Goal: Transaction & Acquisition: Subscribe to service/newsletter

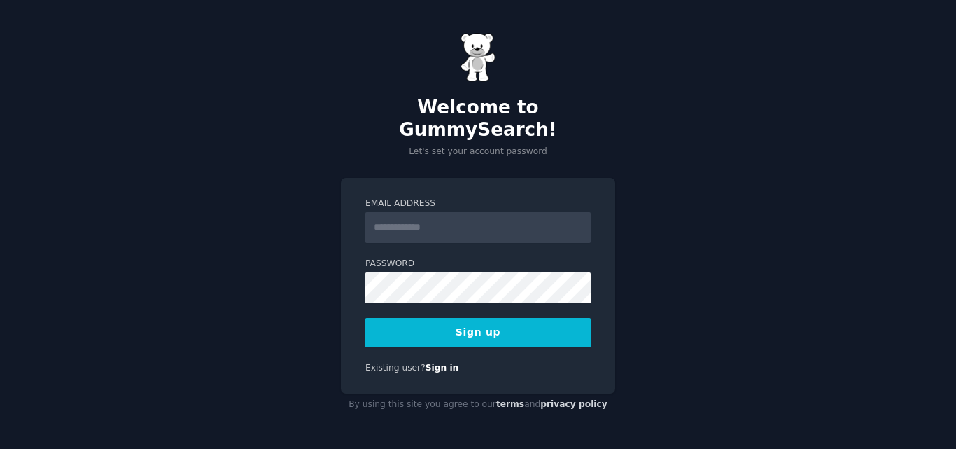
click at [433, 219] on input "Email Address" at bounding box center [477, 227] width 225 height 31
type input "**********"
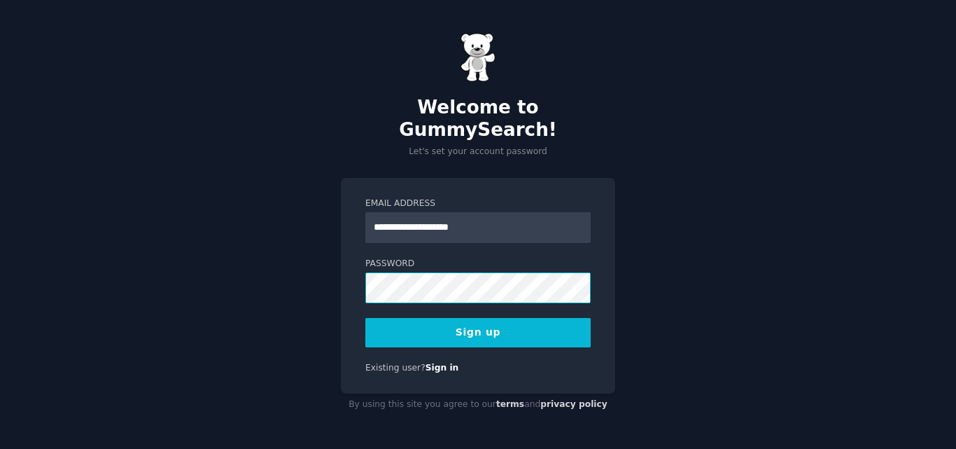
click at [317, 288] on div "**********" at bounding box center [478, 224] width 956 height 449
click at [400, 318] on button "Sign up" at bounding box center [477, 332] width 225 height 29
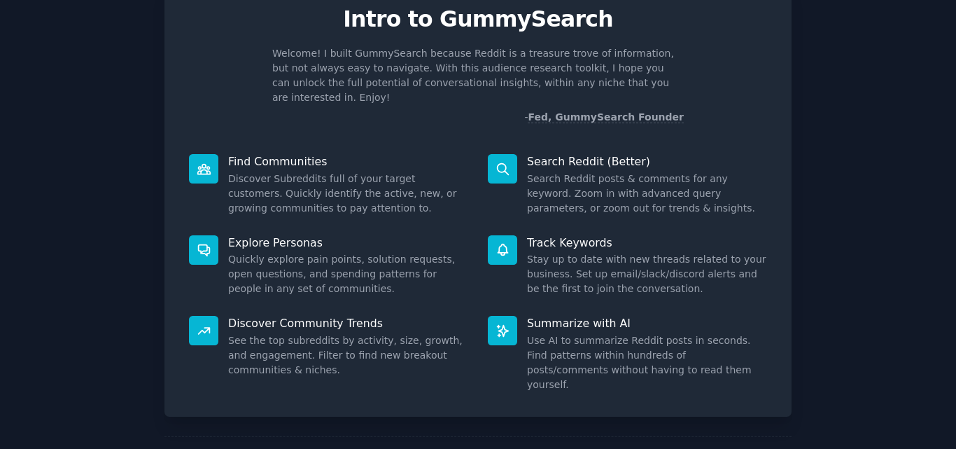
scroll to position [62, 0]
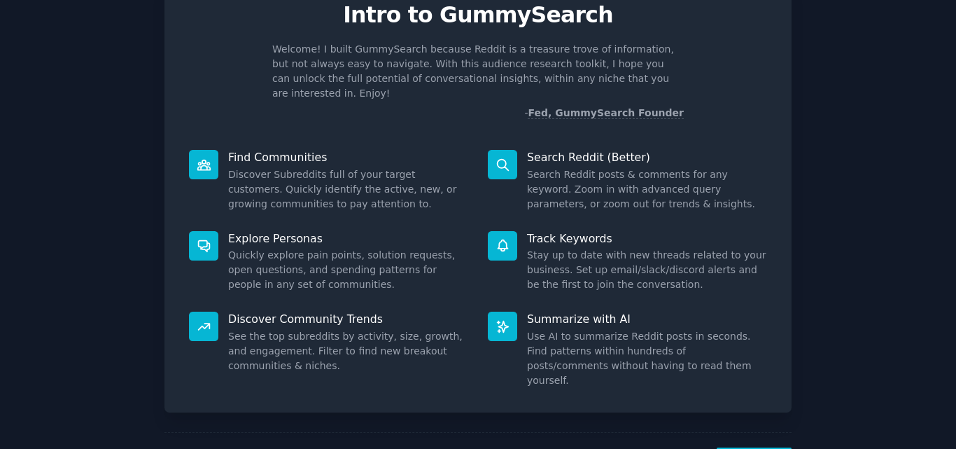
click at [496, 158] on icon at bounding box center [503, 165] width 15 height 15
click at [561, 150] on p "Search Reddit (Better)" at bounding box center [647, 157] width 240 height 15
click at [497, 159] on icon at bounding box center [502, 164] width 11 height 11
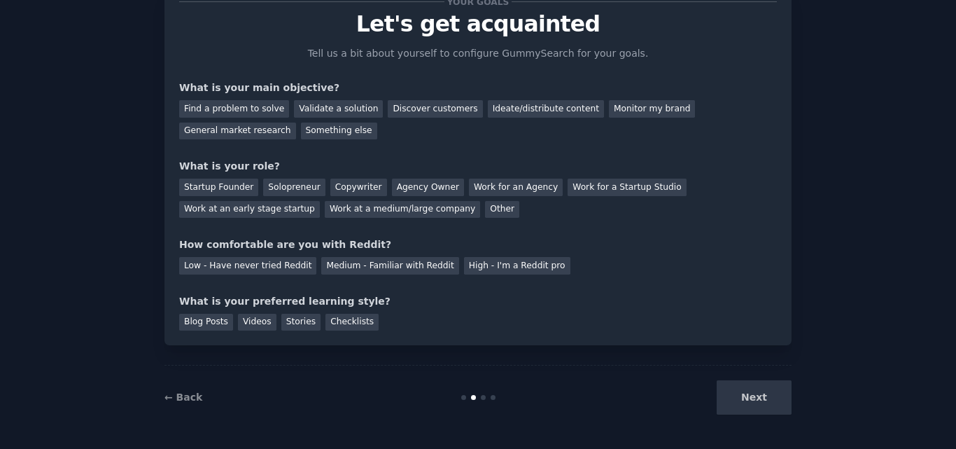
scroll to position [53, 0]
click at [488, 108] on div "Ideate/distribute content" at bounding box center [546, 109] width 116 height 18
click at [285, 193] on div "Solopreneur" at bounding box center [294, 188] width 62 height 18
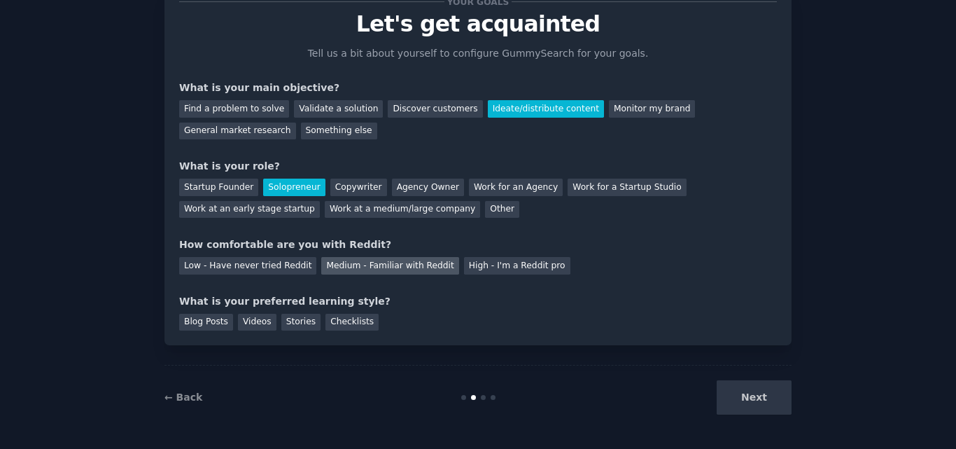
click at [337, 271] on div "Medium - Familiar with Reddit" at bounding box center [389, 266] width 137 height 18
click at [328, 315] on div "Checklists" at bounding box center [352, 323] width 53 height 18
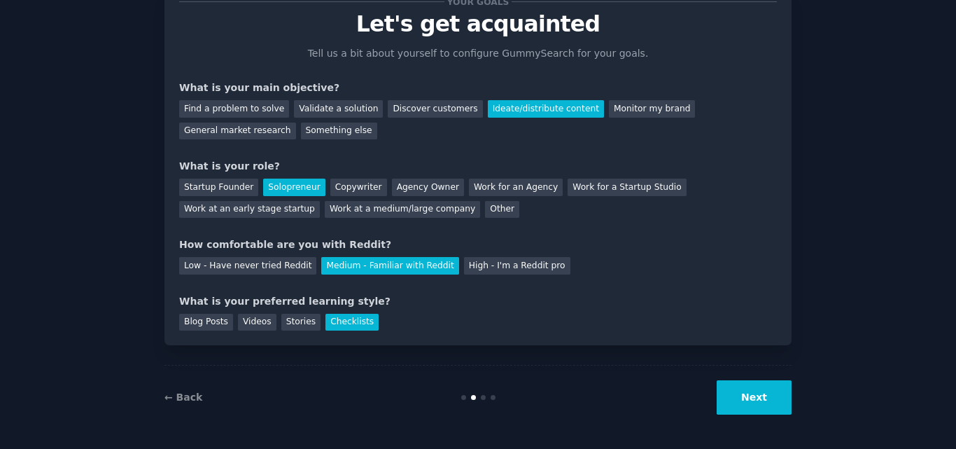
click at [759, 399] on button "Next" at bounding box center [754, 397] width 75 height 34
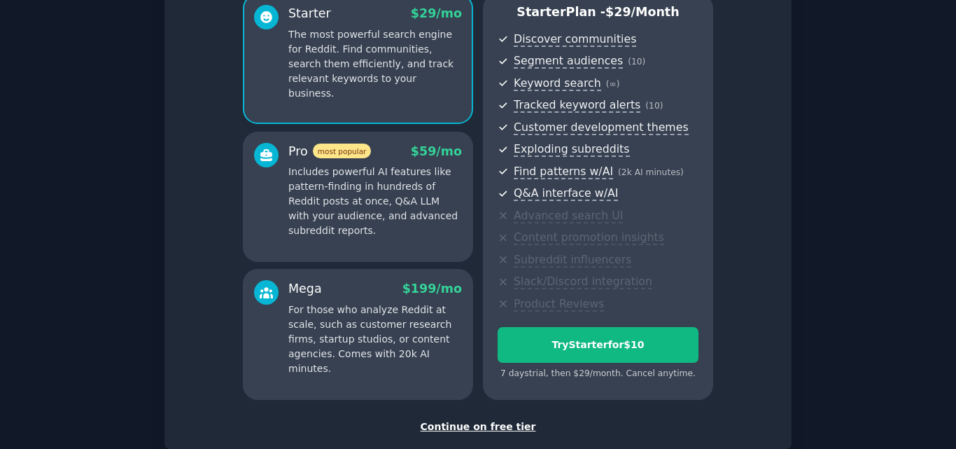
scroll to position [216, 0]
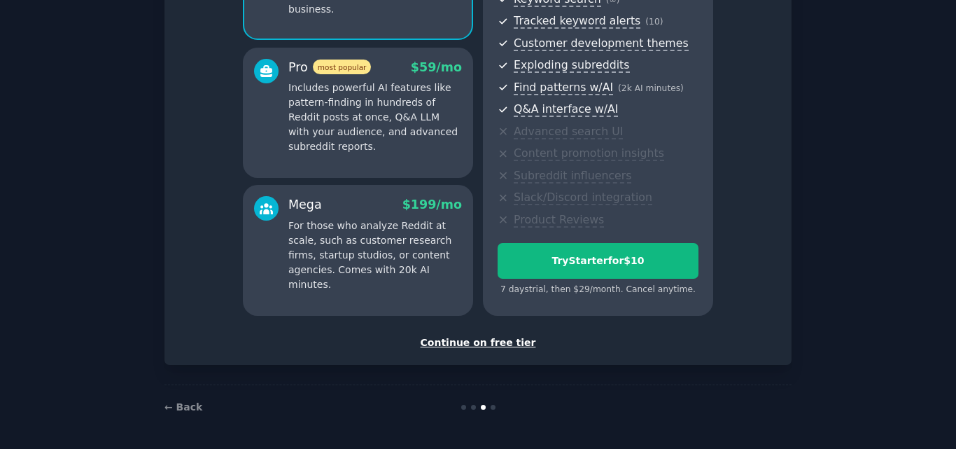
click at [505, 345] on div "Continue on free tier" at bounding box center [478, 342] width 598 height 15
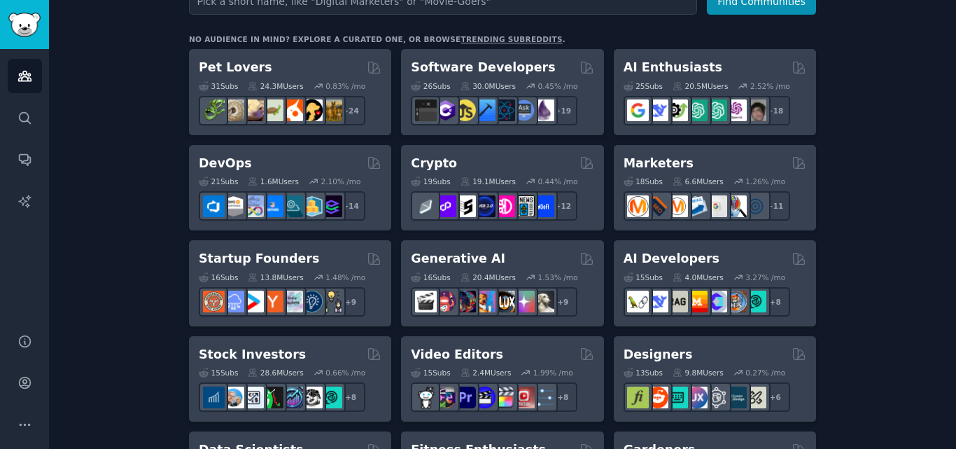
scroll to position [169, 0]
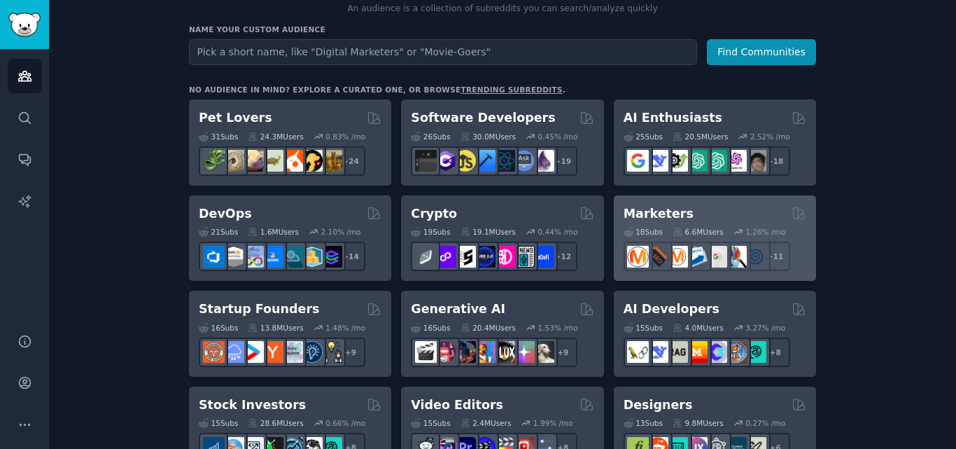
click at [660, 202] on div "Marketers Curated by GummySearch 18 Sub s 6.6M Users 1.26 % /mo + 11" at bounding box center [715, 238] width 202 height 86
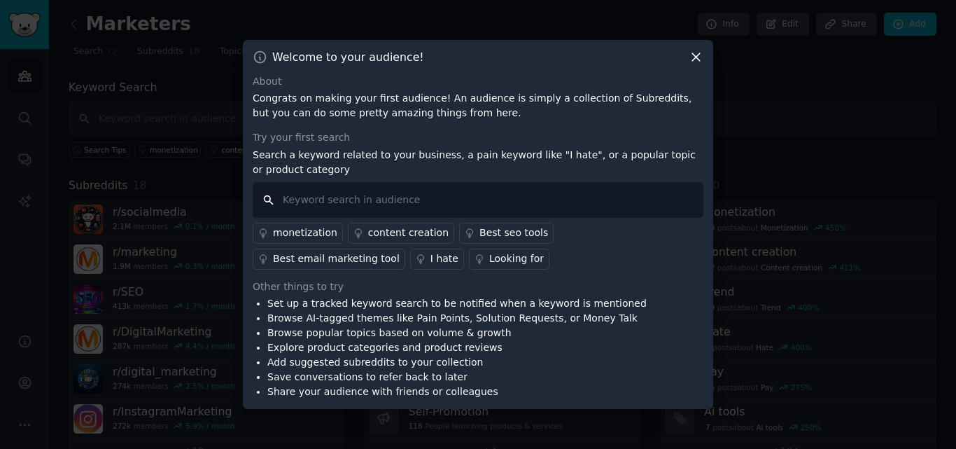
click at [337, 195] on input "text" at bounding box center [478, 200] width 451 height 36
click at [949, 144] on div at bounding box center [478, 224] width 956 height 449
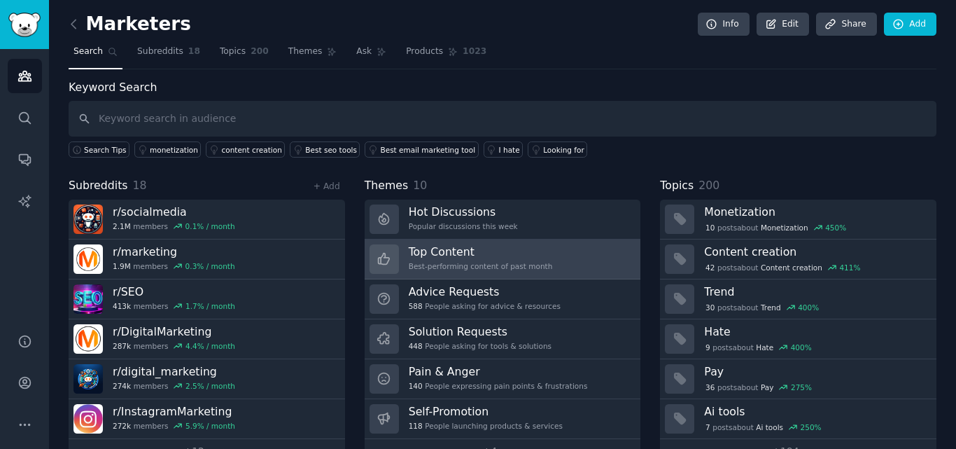
click at [442, 260] on div "Top Content Best-performing content of past month" at bounding box center [481, 258] width 144 height 29
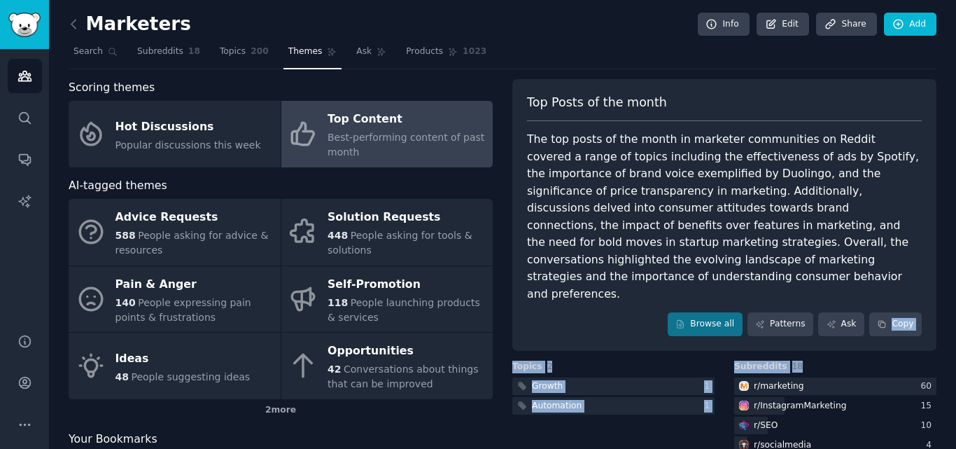
drag, startPoint x: 947, startPoint y: 275, endPoint x: 954, endPoint y: 326, distance: 51.6
click at [954, 326] on main "Marketers Info Edit Share Add Search Subreddits 18 Topics 200 Themes Ask Produc…" at bounding box center [502, 224] width 907 height 449
drag, startPoint x: 952, startPoint y: 286, endPoint x: 956, endPoint y: 347, distance: 60.3
click at [956, 347] on main "Marketers Info Edit Share Add Search Subreddits 18 Topics 200 Themes Ask Produc…" at bounding box center [502, 224] width 907 height 449
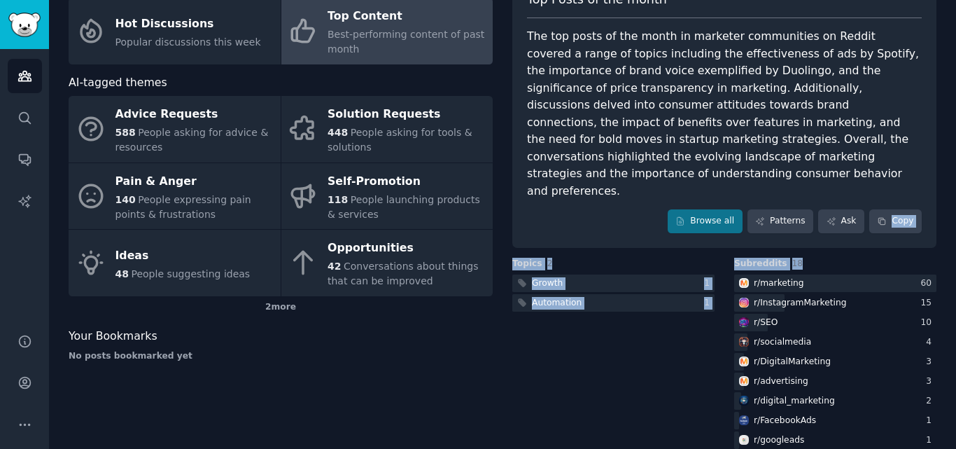
scroll to position [110, 0]
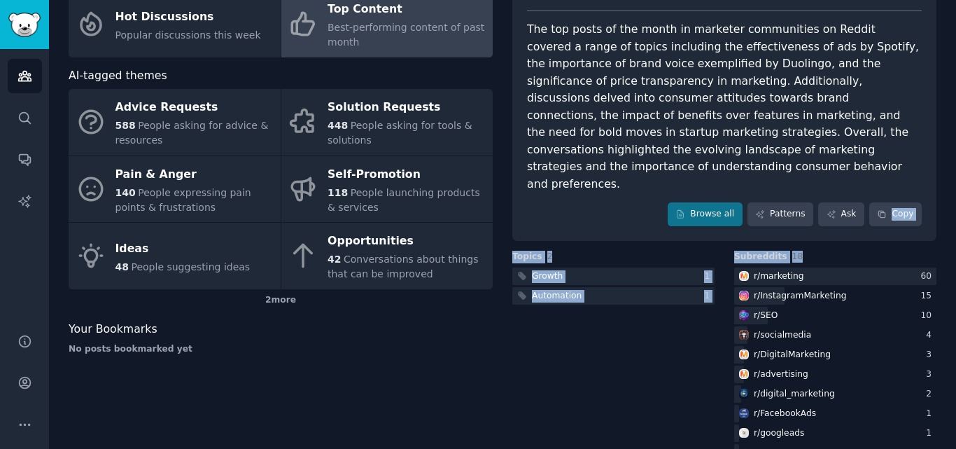
click at [734, 351] on div "Topics 2 Growth 1 Automation 1" at bounding box center [835, 358] width 202 height 214
